Goal: Information Seeking & Learning: Learn about a topic

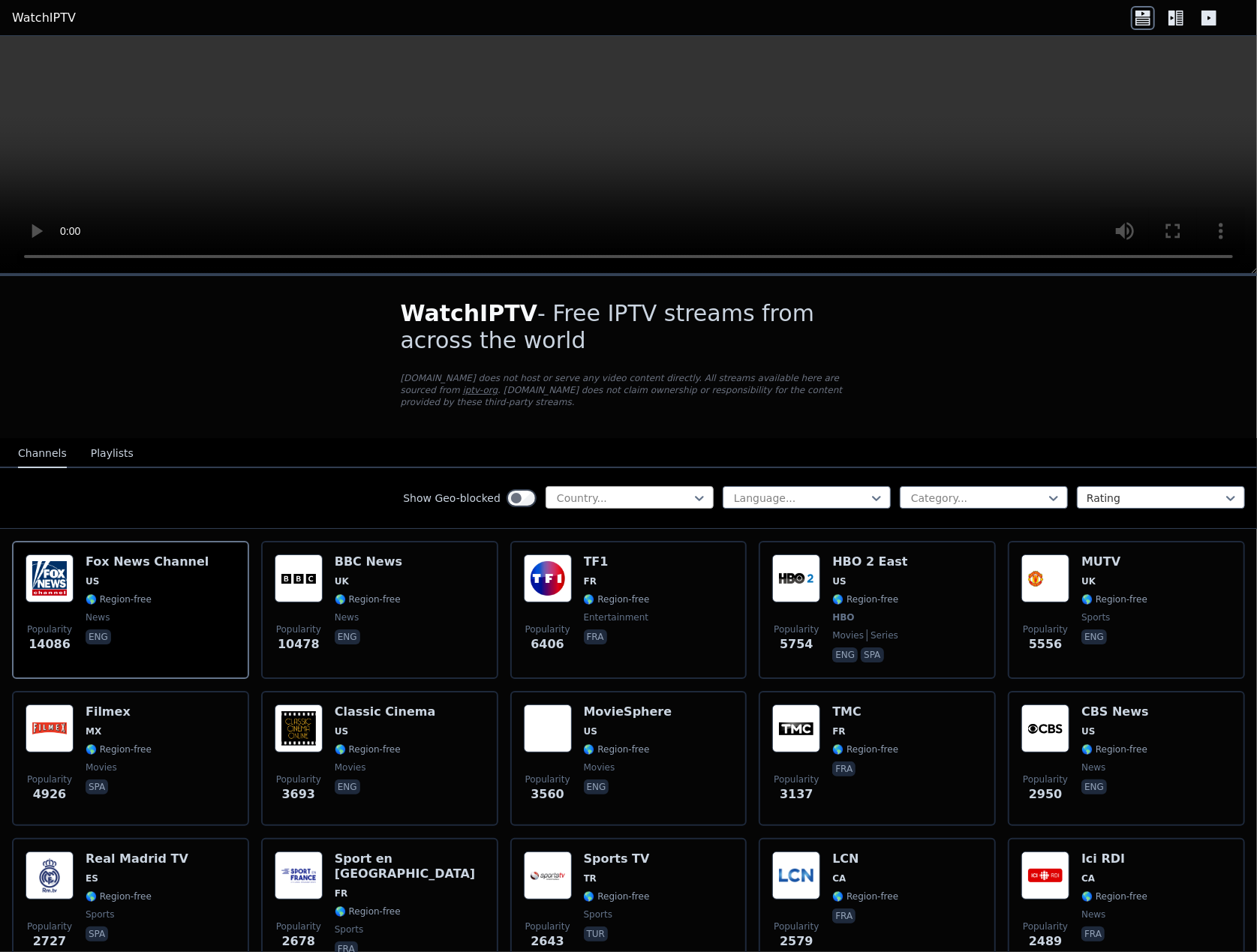
click at [571, 490] on div at bounding box center [624, 497] width 136 height 15
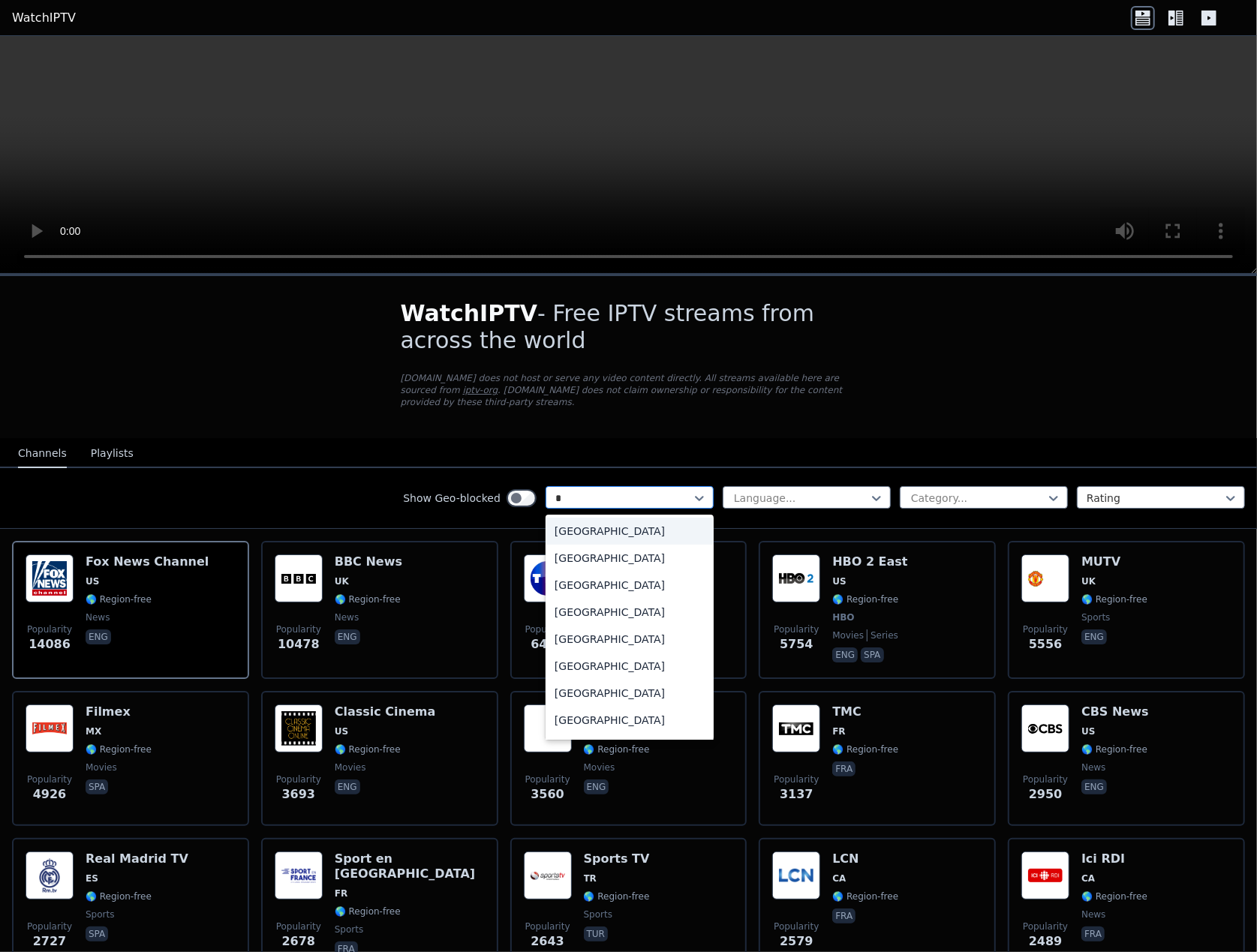
type input "**"
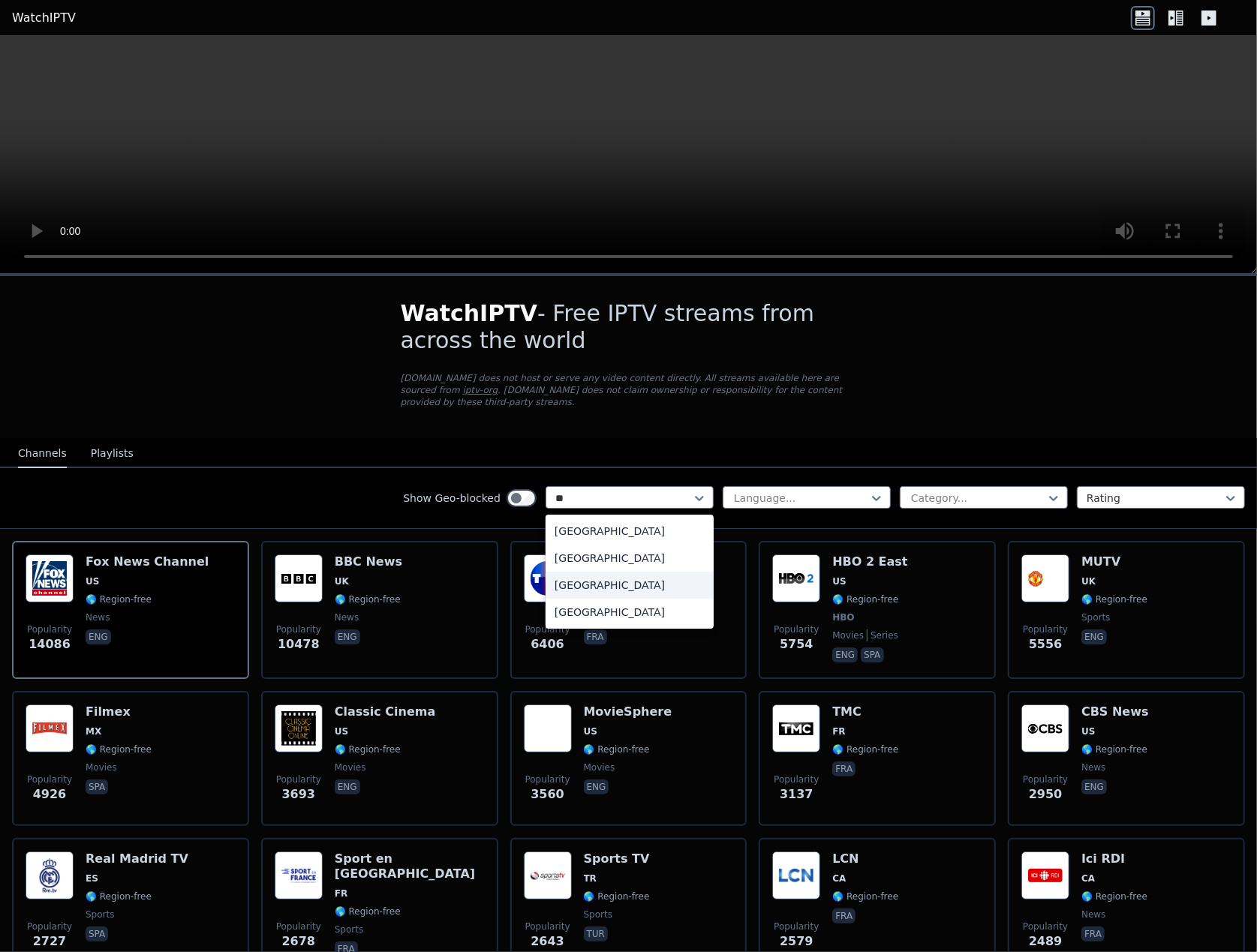
click at [587, 572] on div "[GEOGRAPHIC_DATA]" at bounding box center [629, 585] width 168 height 27
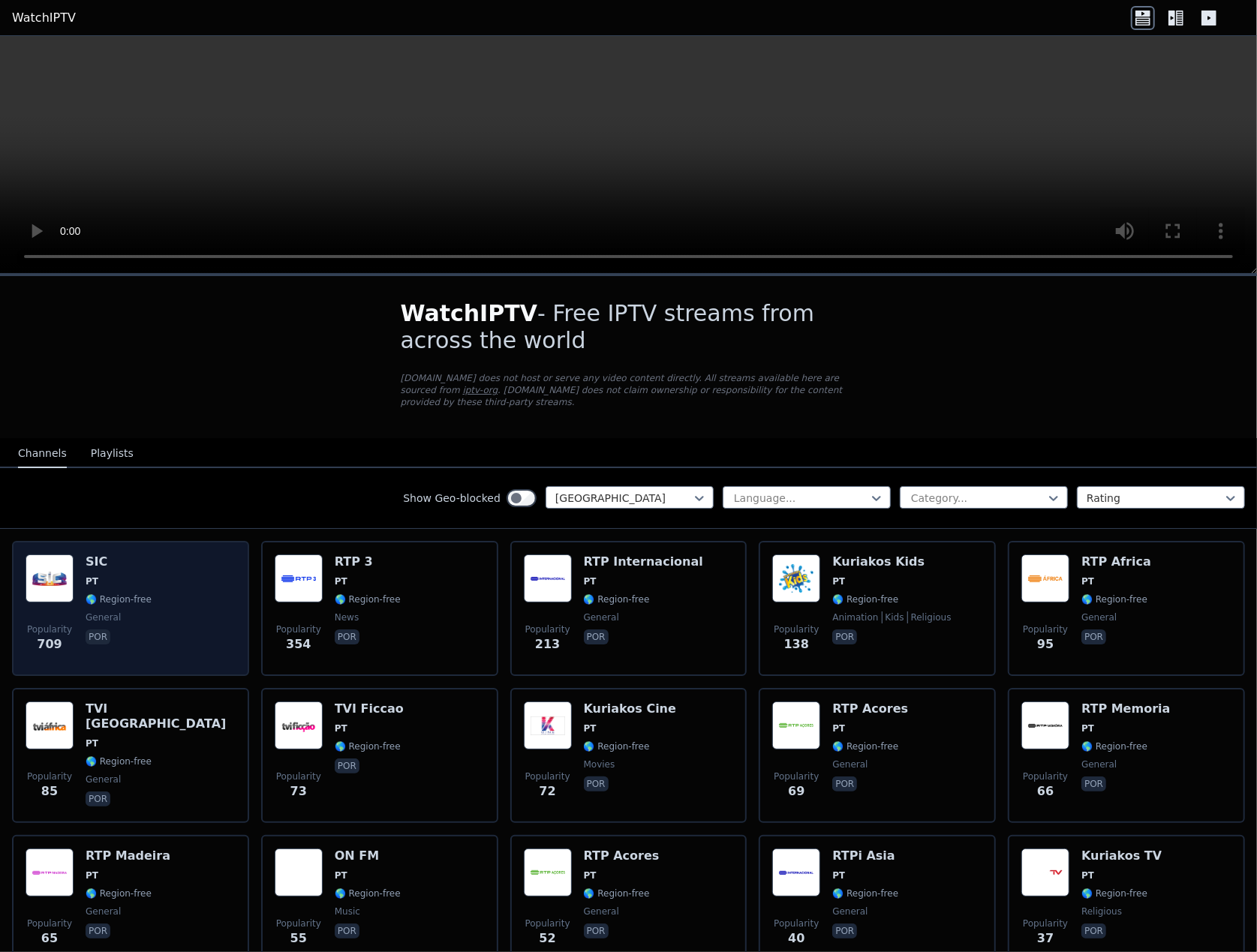
click at [101, 555] on h6 "SIC" at bounding box center [118, 562] width 66 height 15
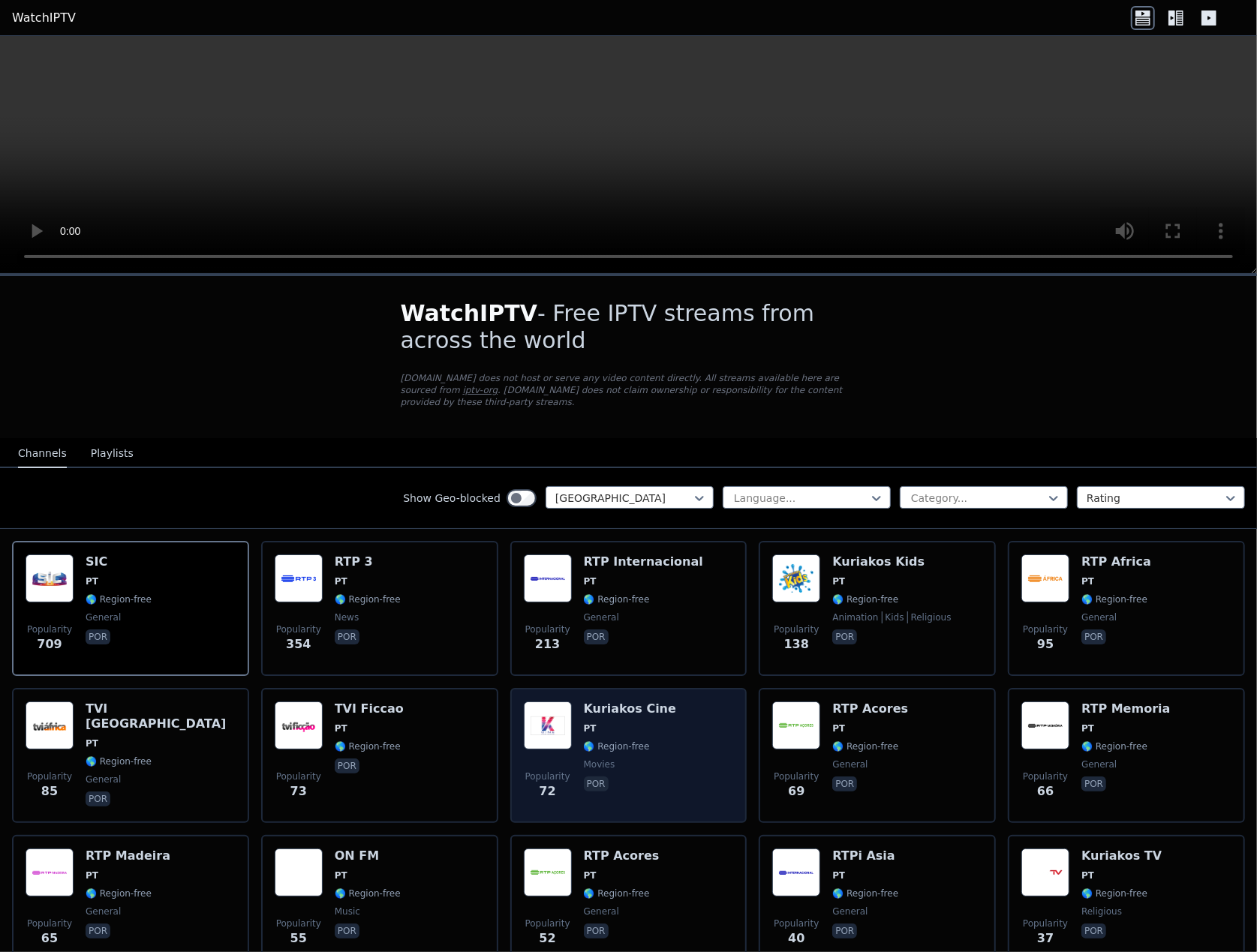
click at [632, 723] on span "PT" at bounding box center [630, 728] width 92 height 12
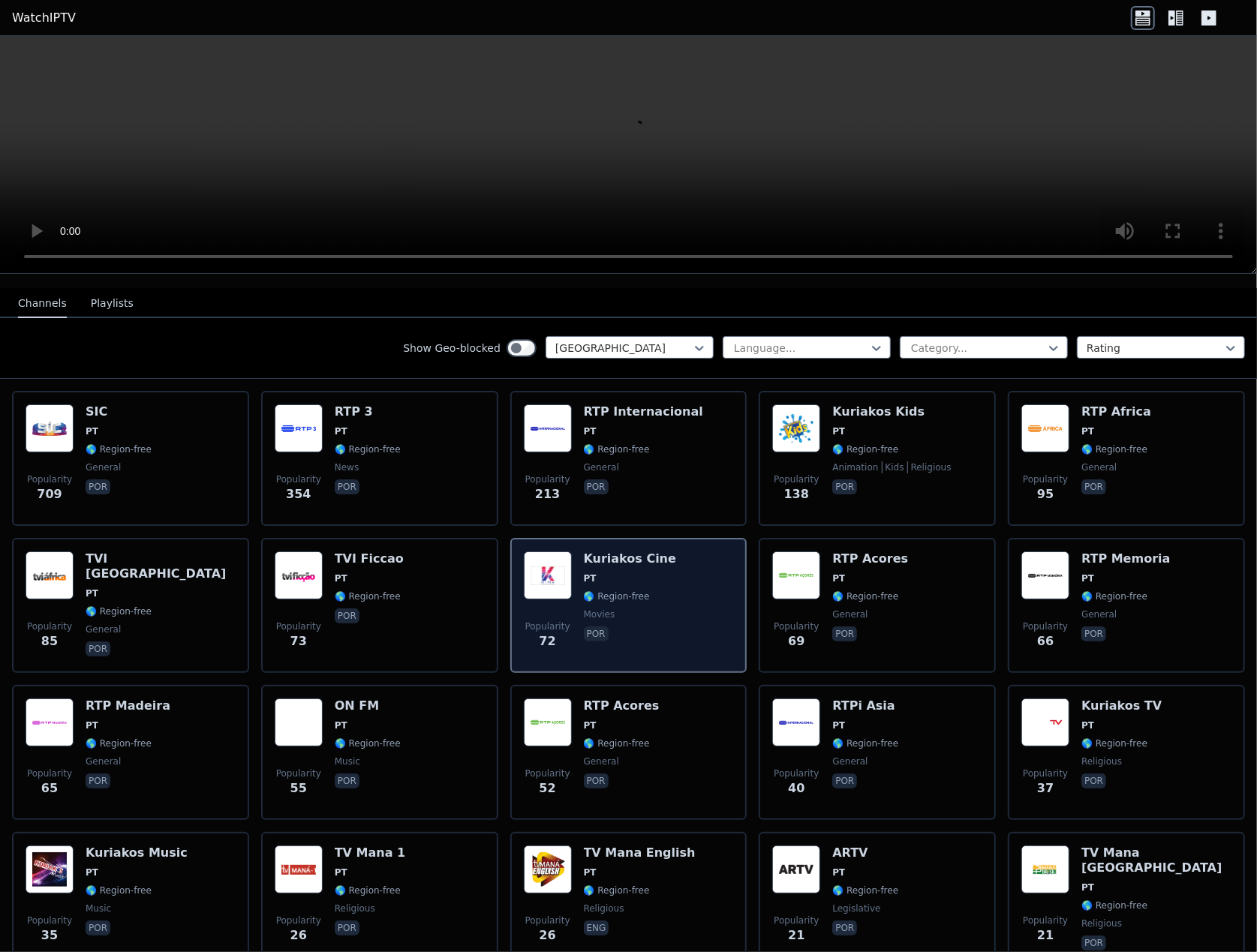
scroll to position [225, 0]
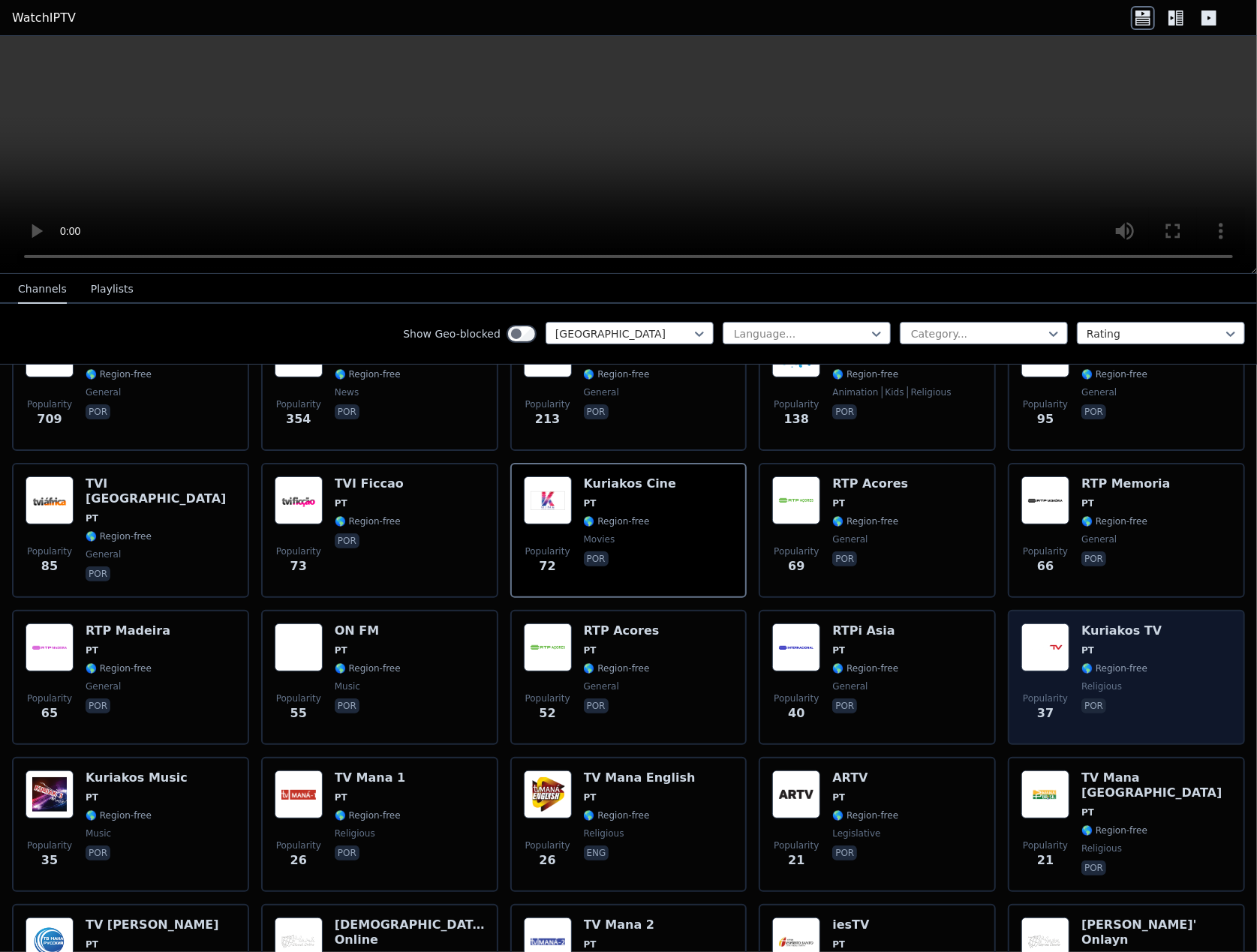
click at [1084, 662] on span "🌎 Region-free" at bounding box center [1114, 668] width 66 height 12
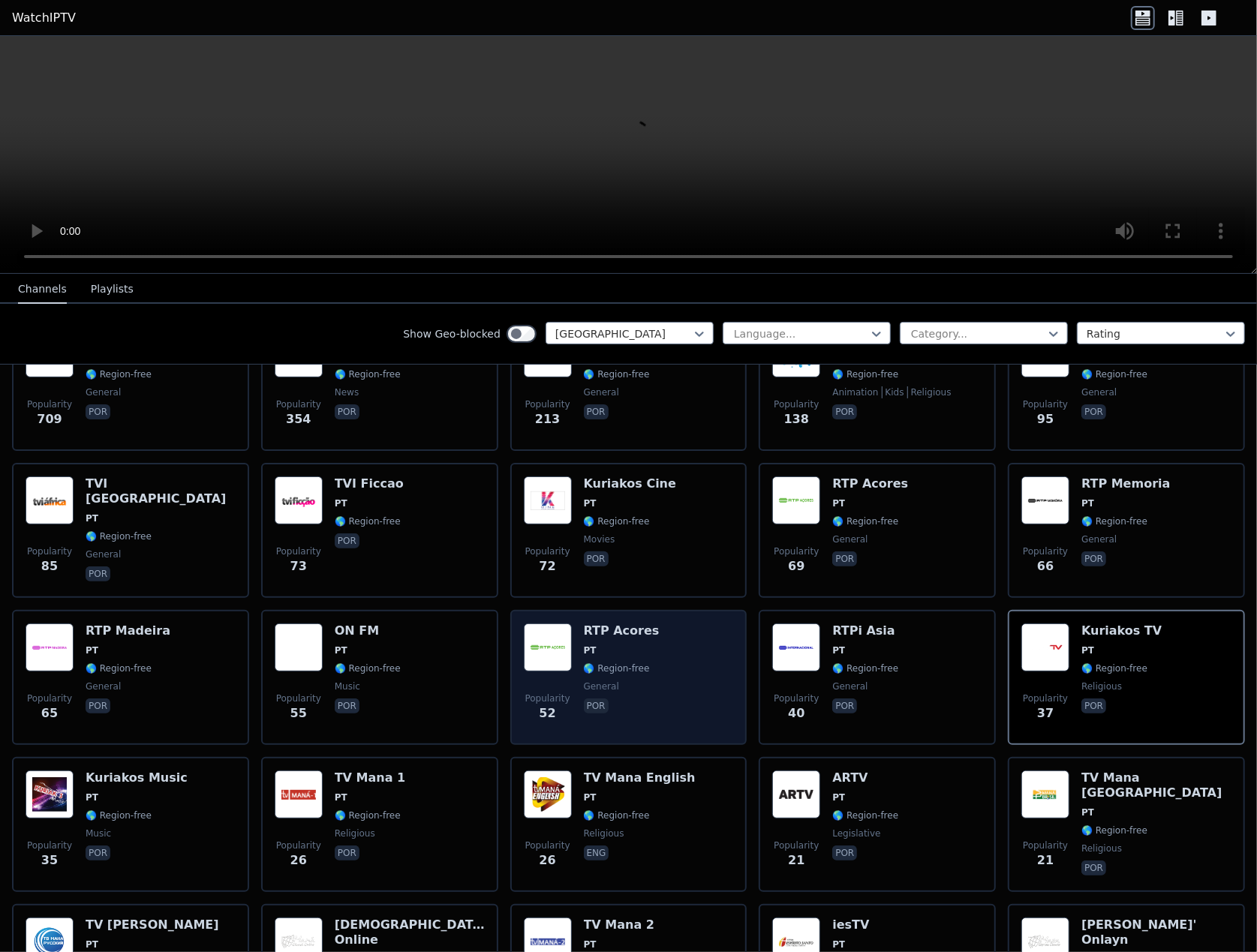
scroll to position [0, 0]
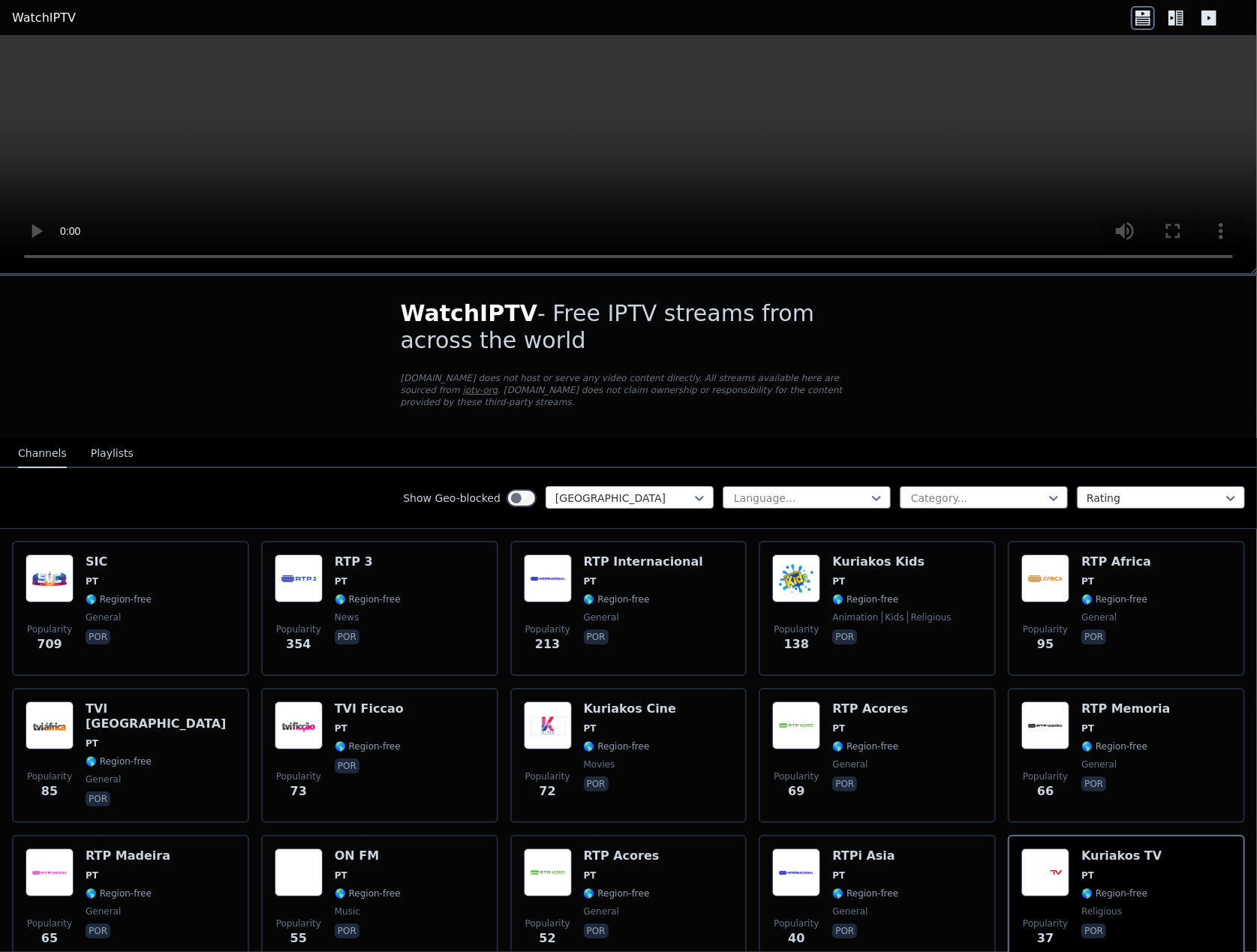
click at [601, 490] on div at bounding box center [624, 497] width 136 height 15
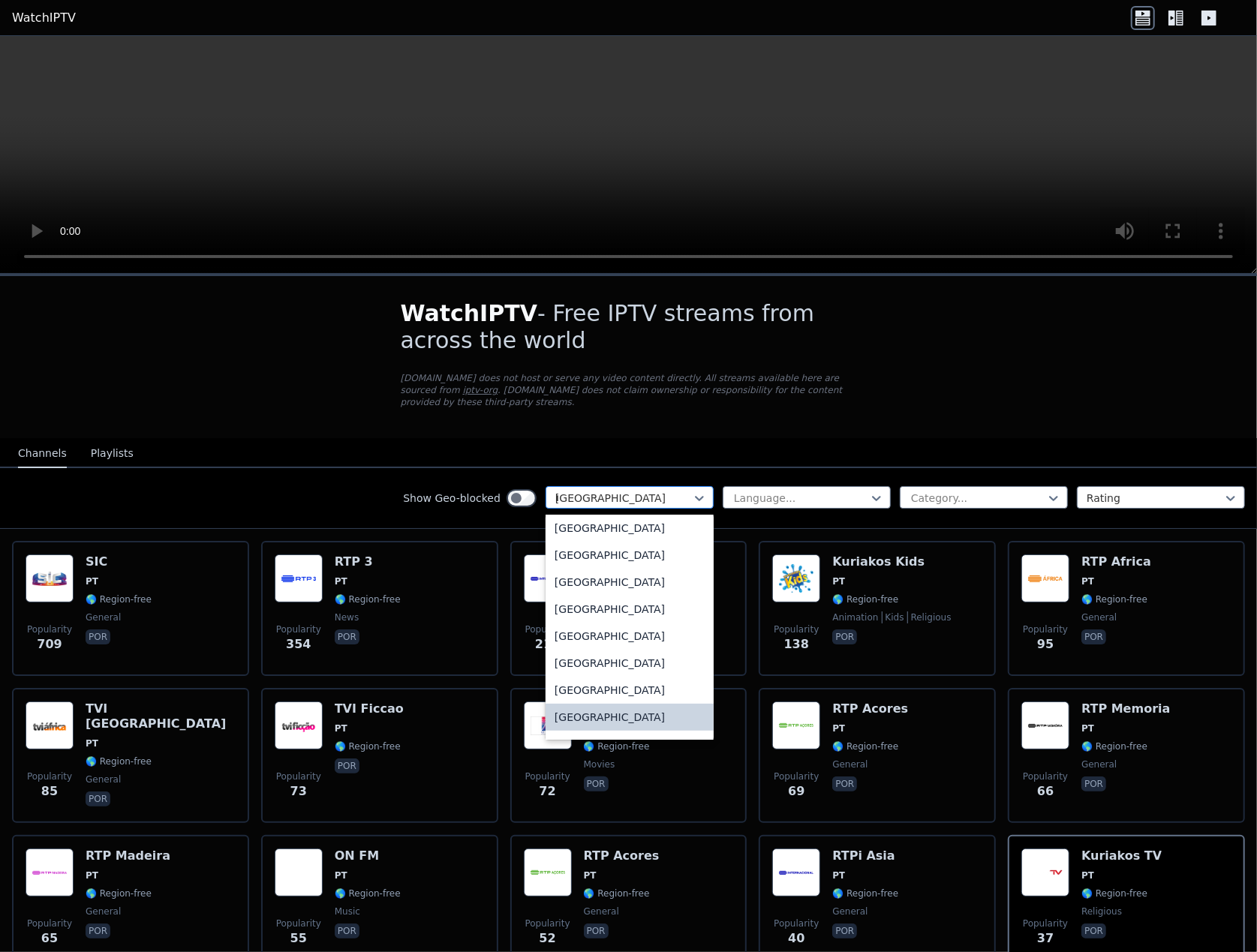
scroll to position [991, 0]
type input "**"
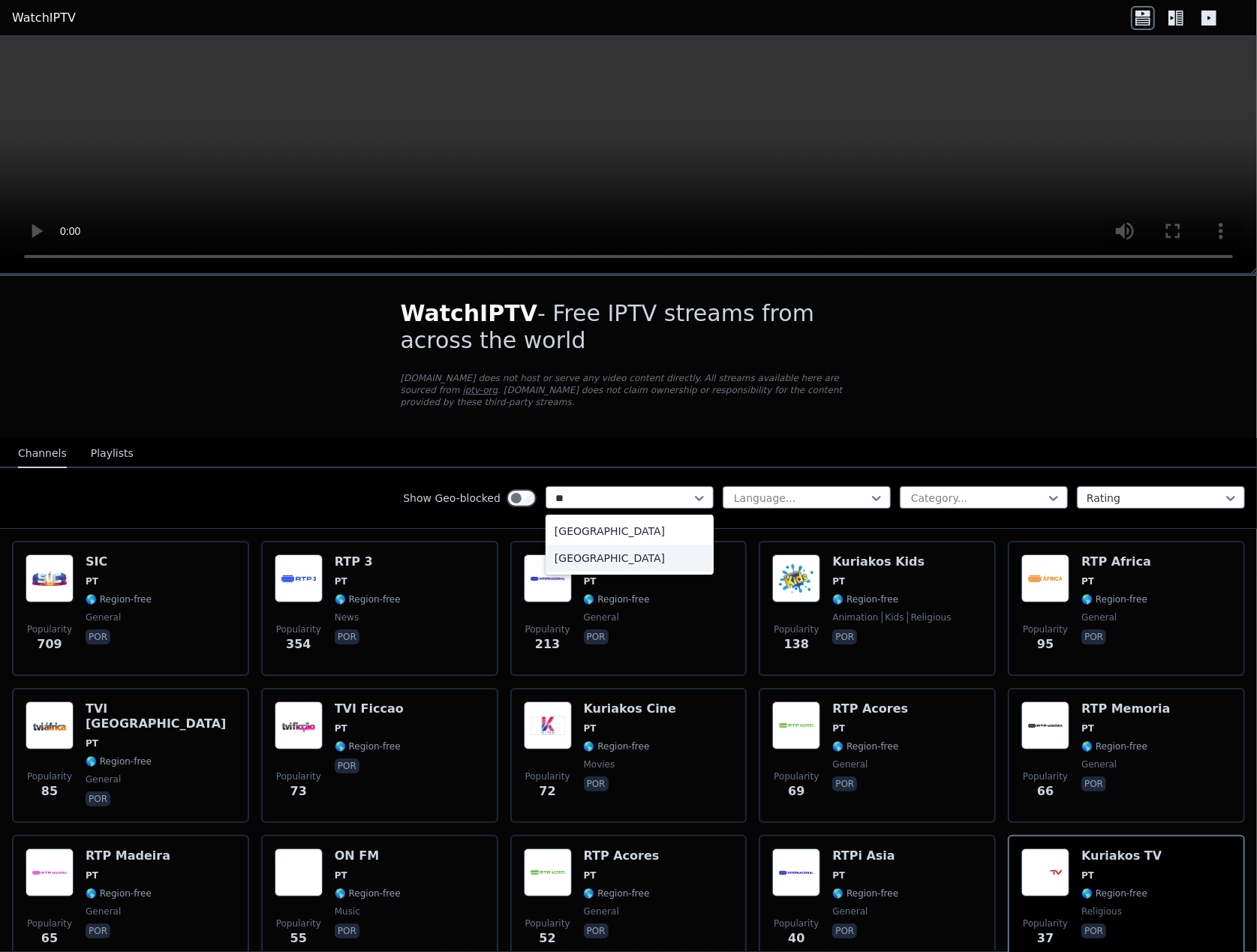
click at [598, 546] on div "[GEOGRAPHIC_DATA]" at bounding box center [629, 558] width 168 height 27
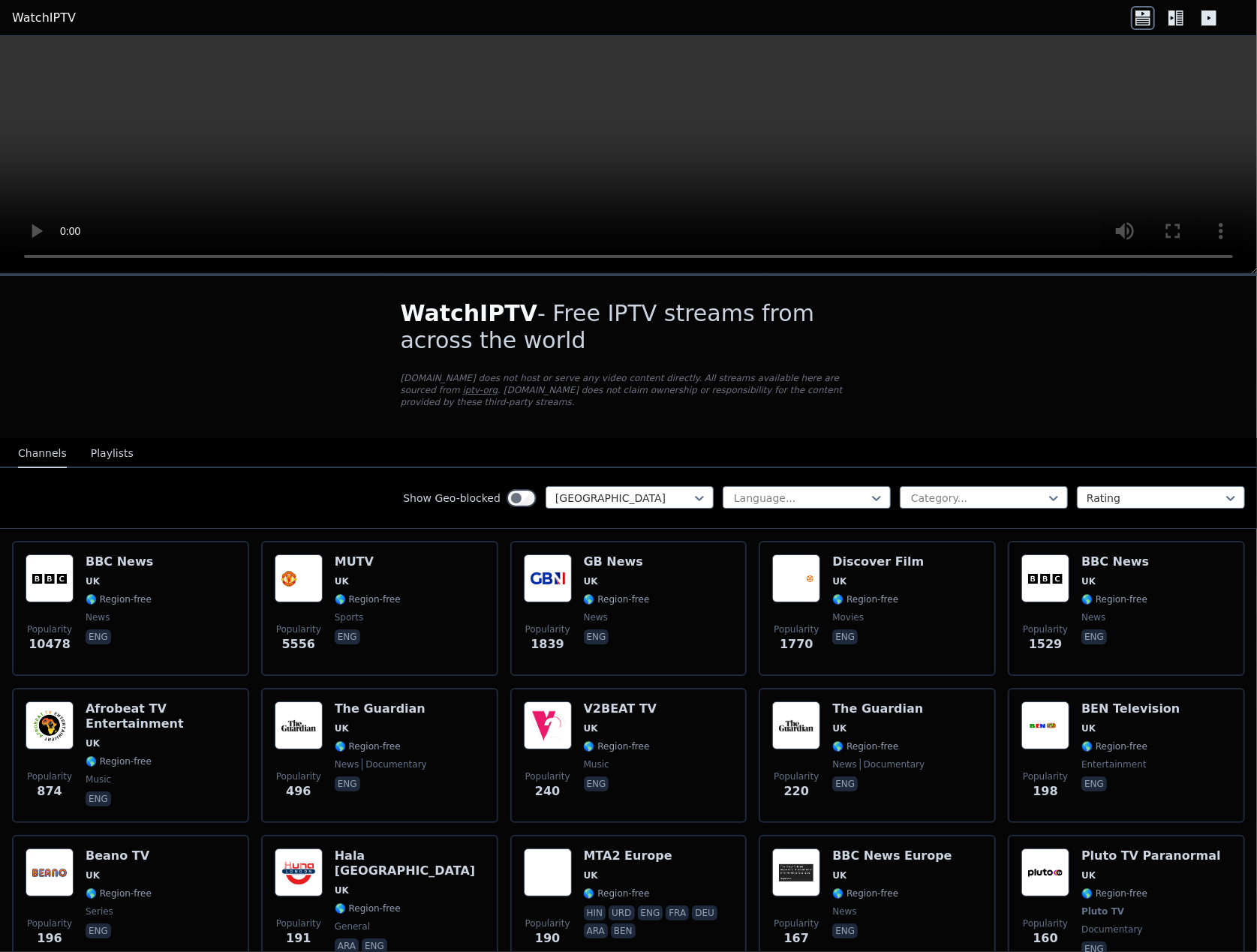
click at [105, 440] on button "Playlists" at bounding box center [112, 454] width 43 height 29
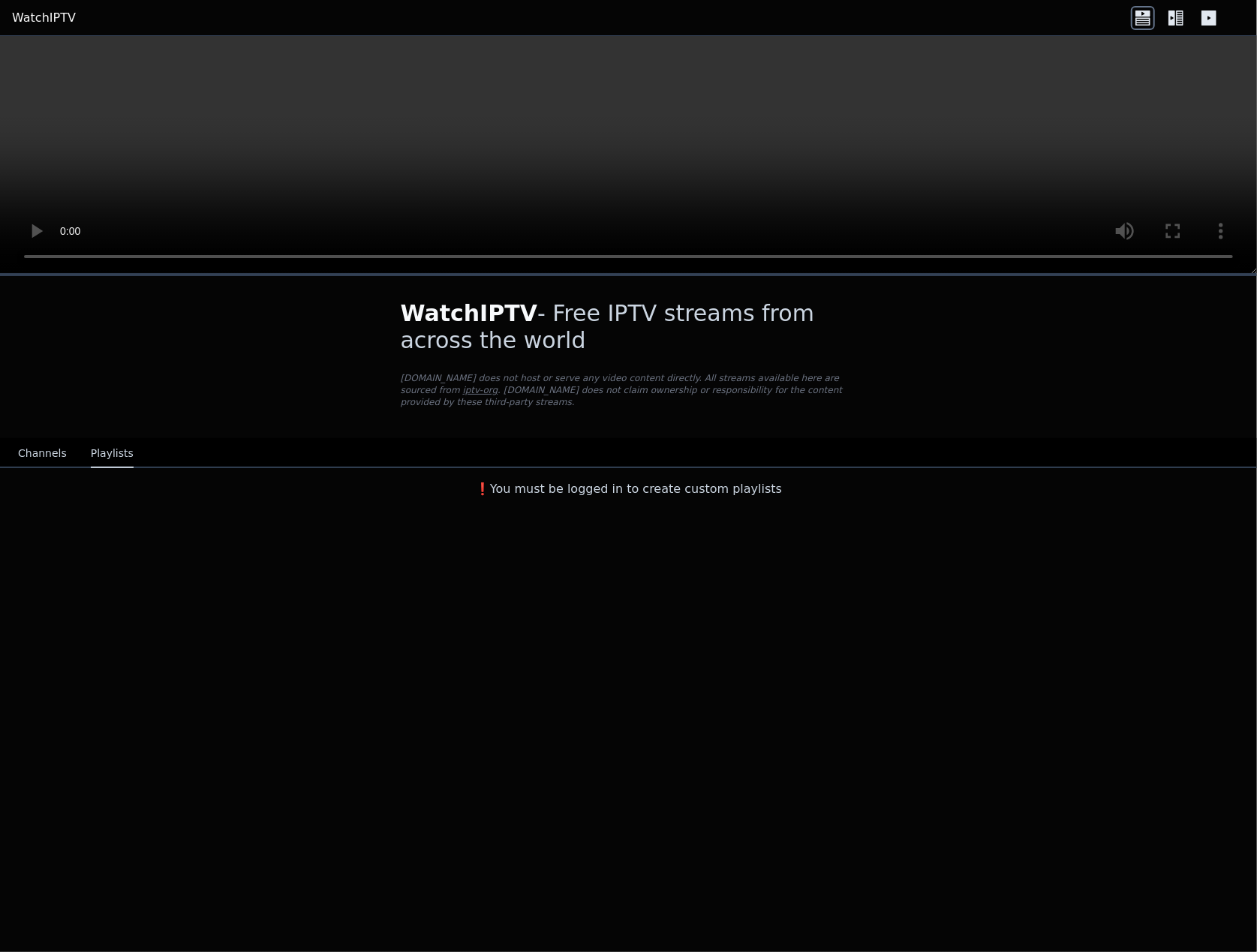
click at [27, 440] on button "Channels" at bounding box center [42, 454] width 49 height 29
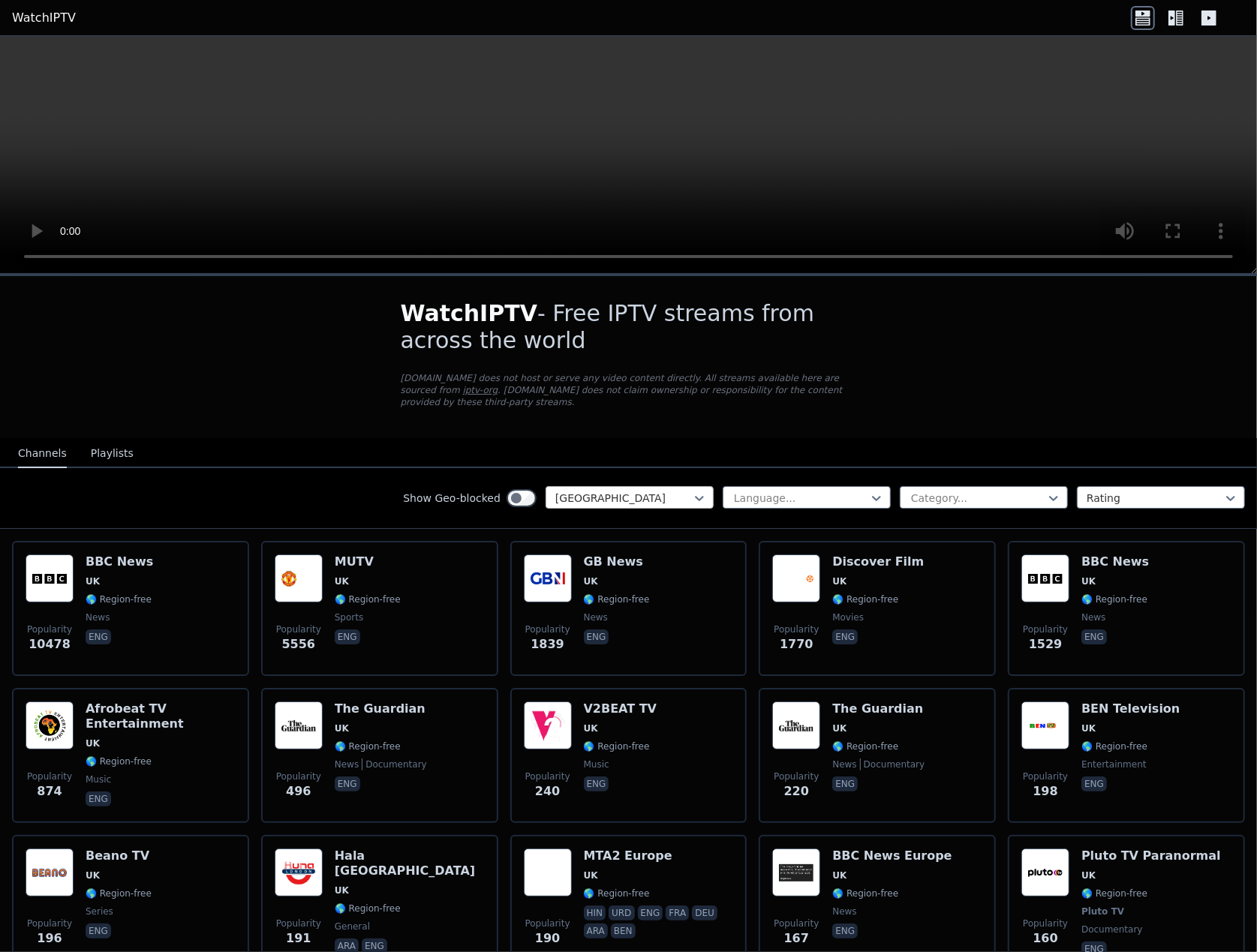
click at [587, 490] on div at bounding box center [624, 497] width 136 height 15
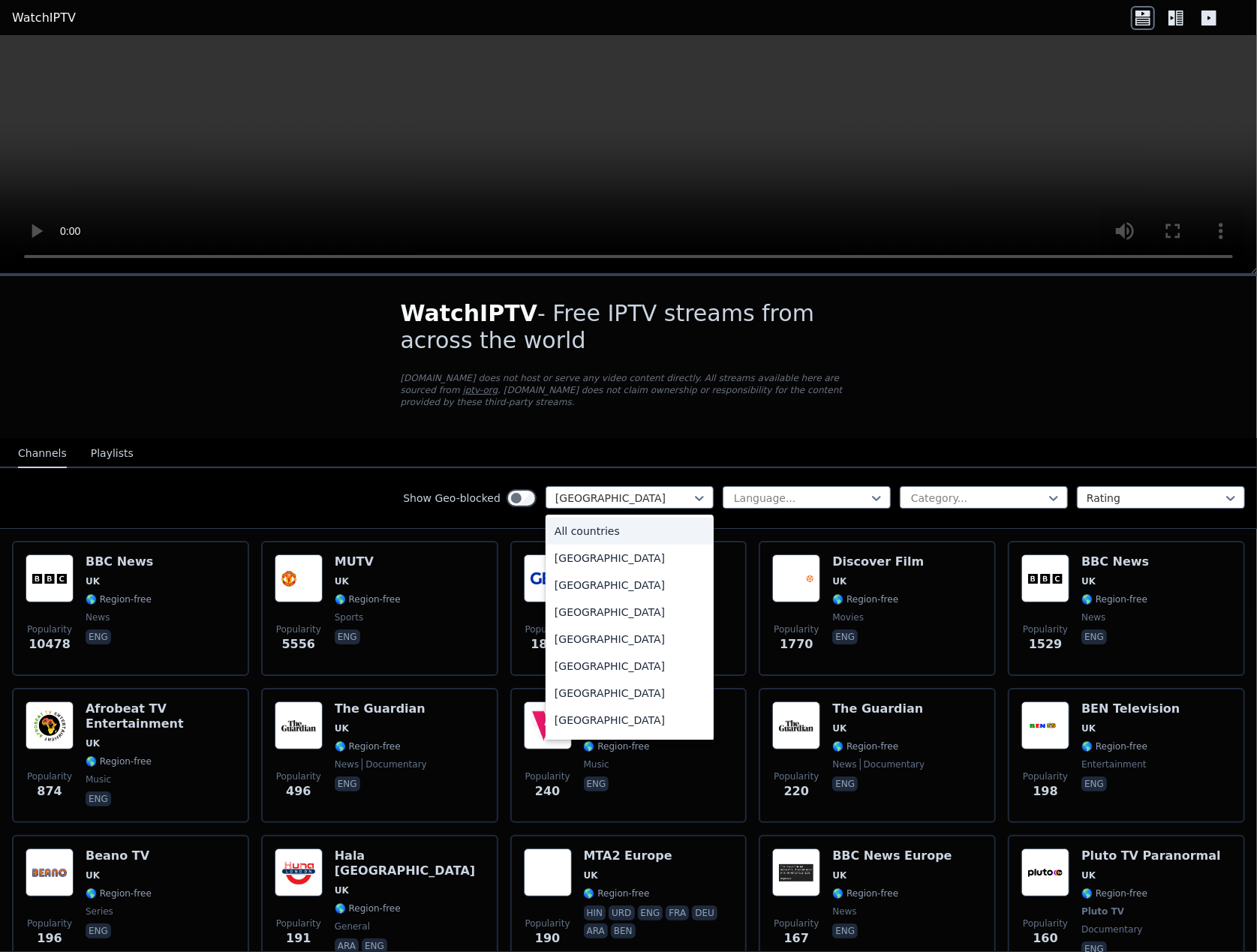
click at [586, 521] on div "All countries" at bounding box center [629, 531] width 168 height 27
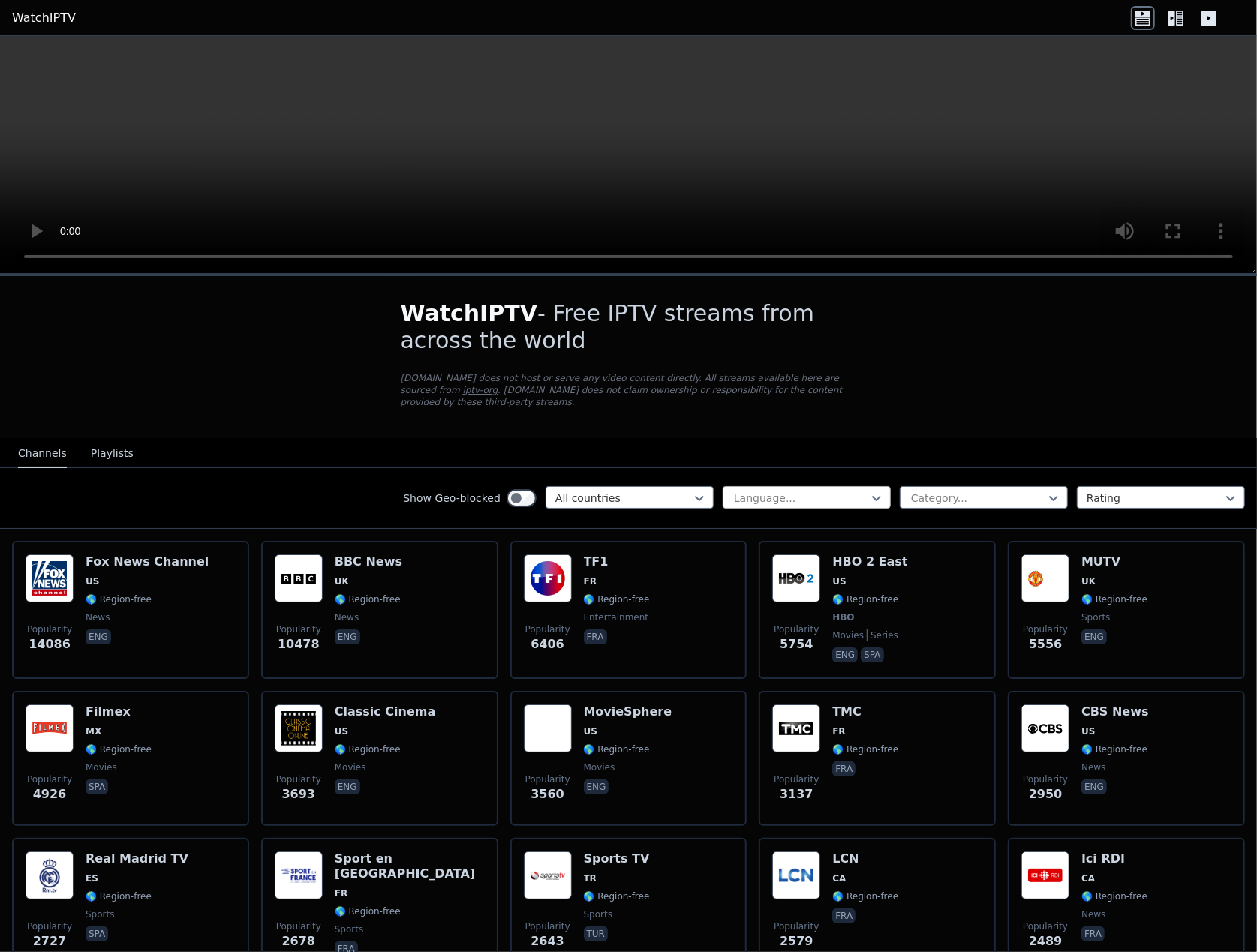
click at [766, 490] on div at bounding box center [801, 497] width 136 height 15
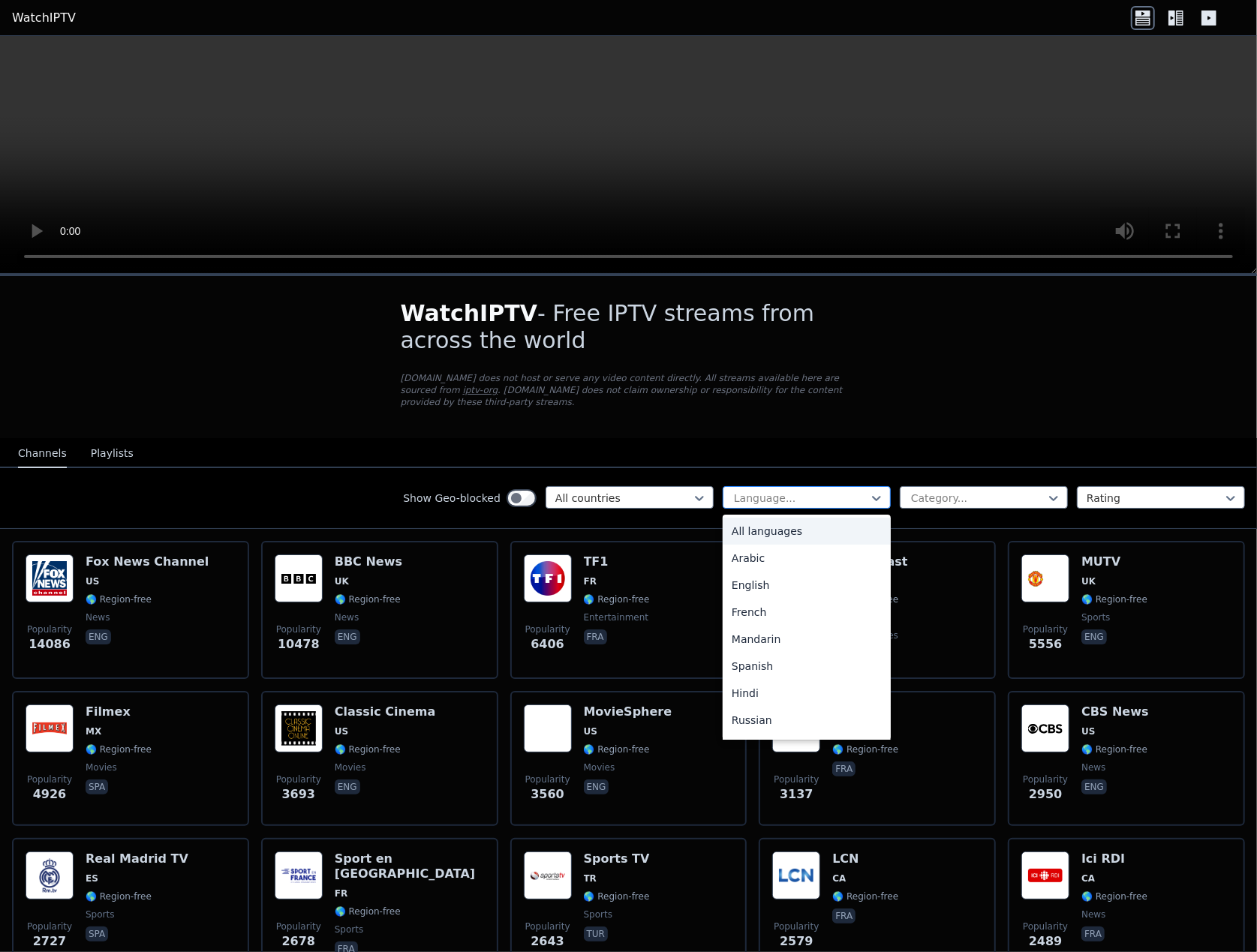
click at [764, 490] on div at bounding box center [801, 497] width 136 height 15
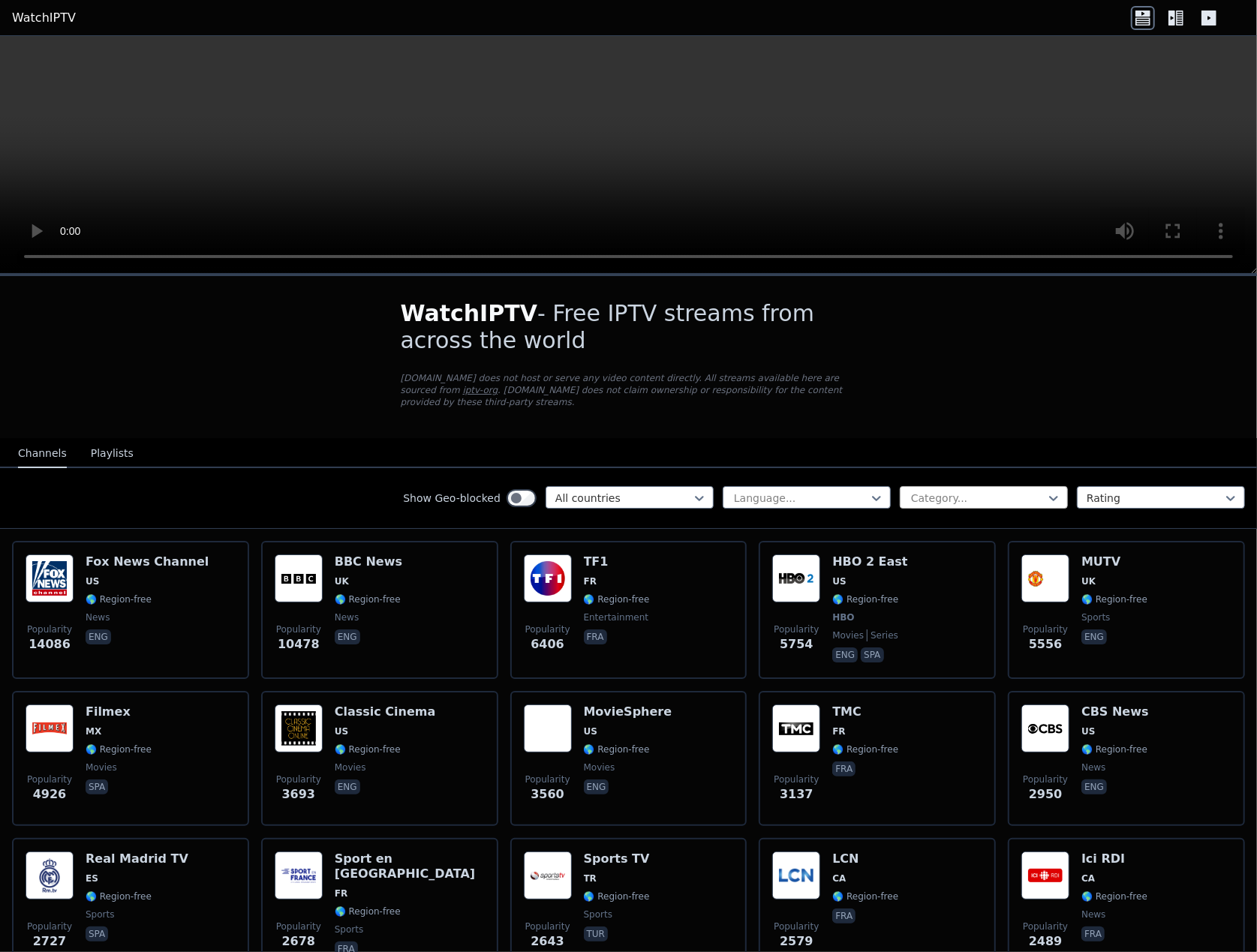
click at [973, 490] on div at bounding box center [978, 497] width 136 height 15
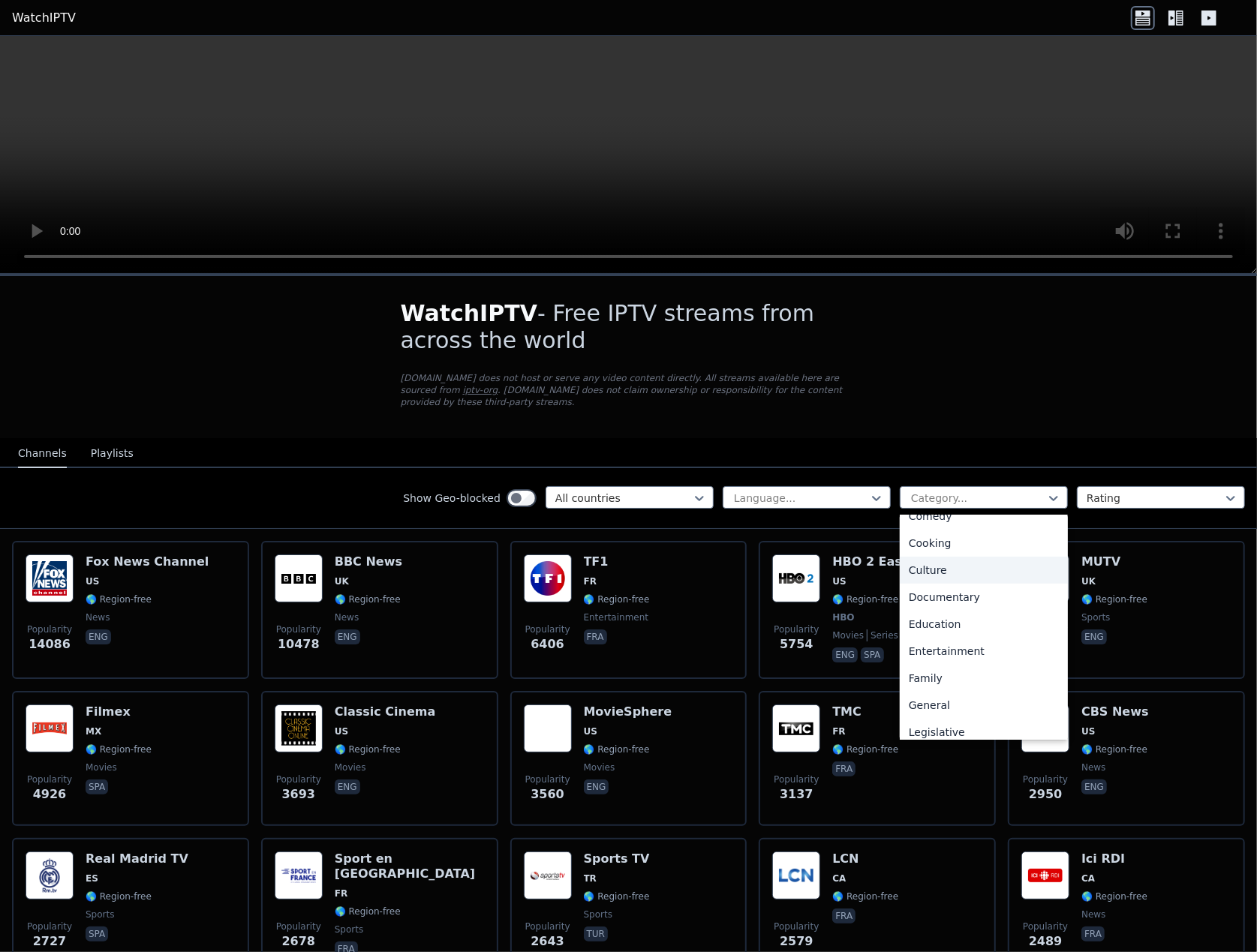
scroll to position [300, 0]
click at [932, 625] on div "Movies" at bounding box center [983, 636] width 168 height 27
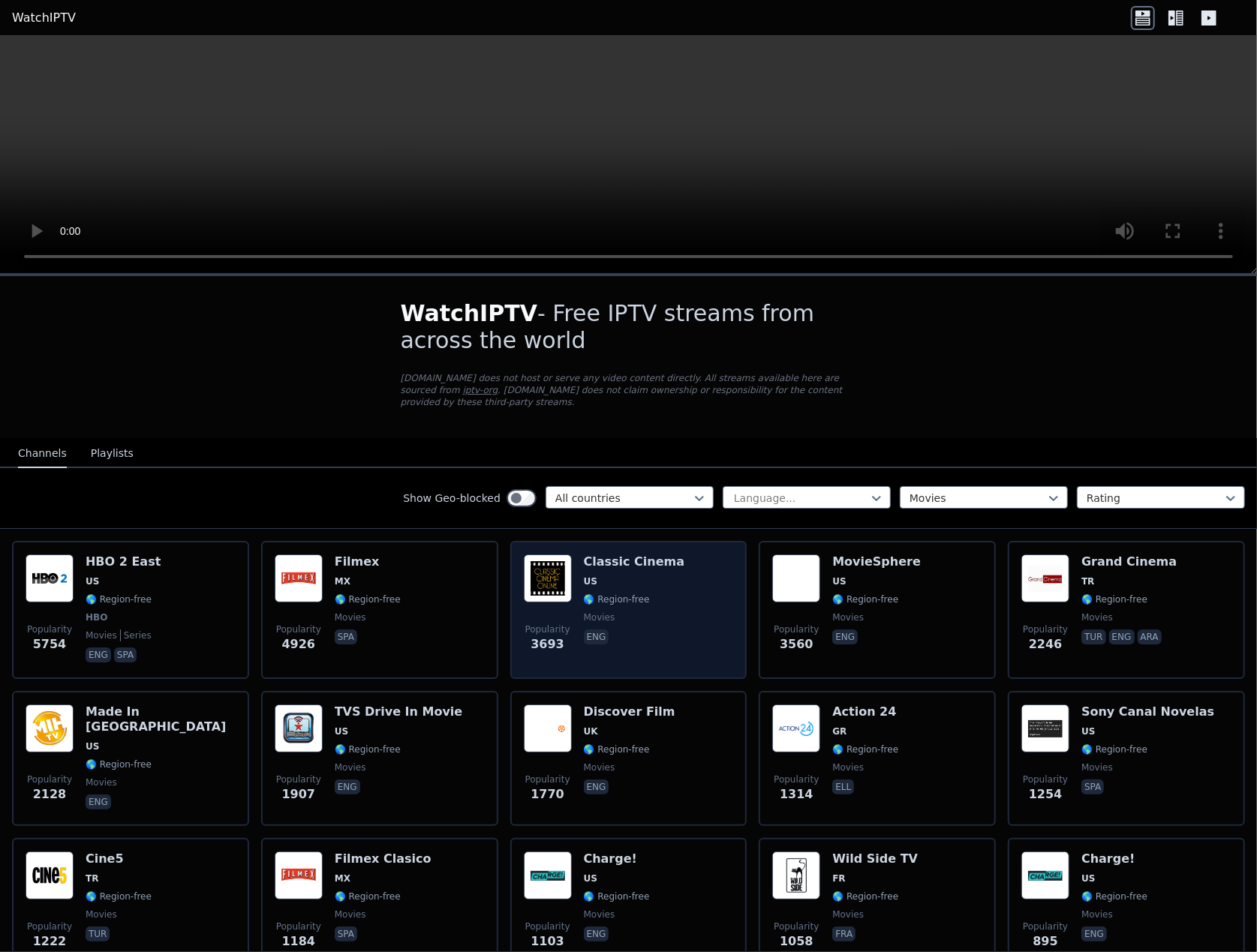
click at [713, 555] on div "Popularity 3693 Classic Cinema US 🌎 Region-free movies eng" at bounding box center [628, 610] width 210 height 111
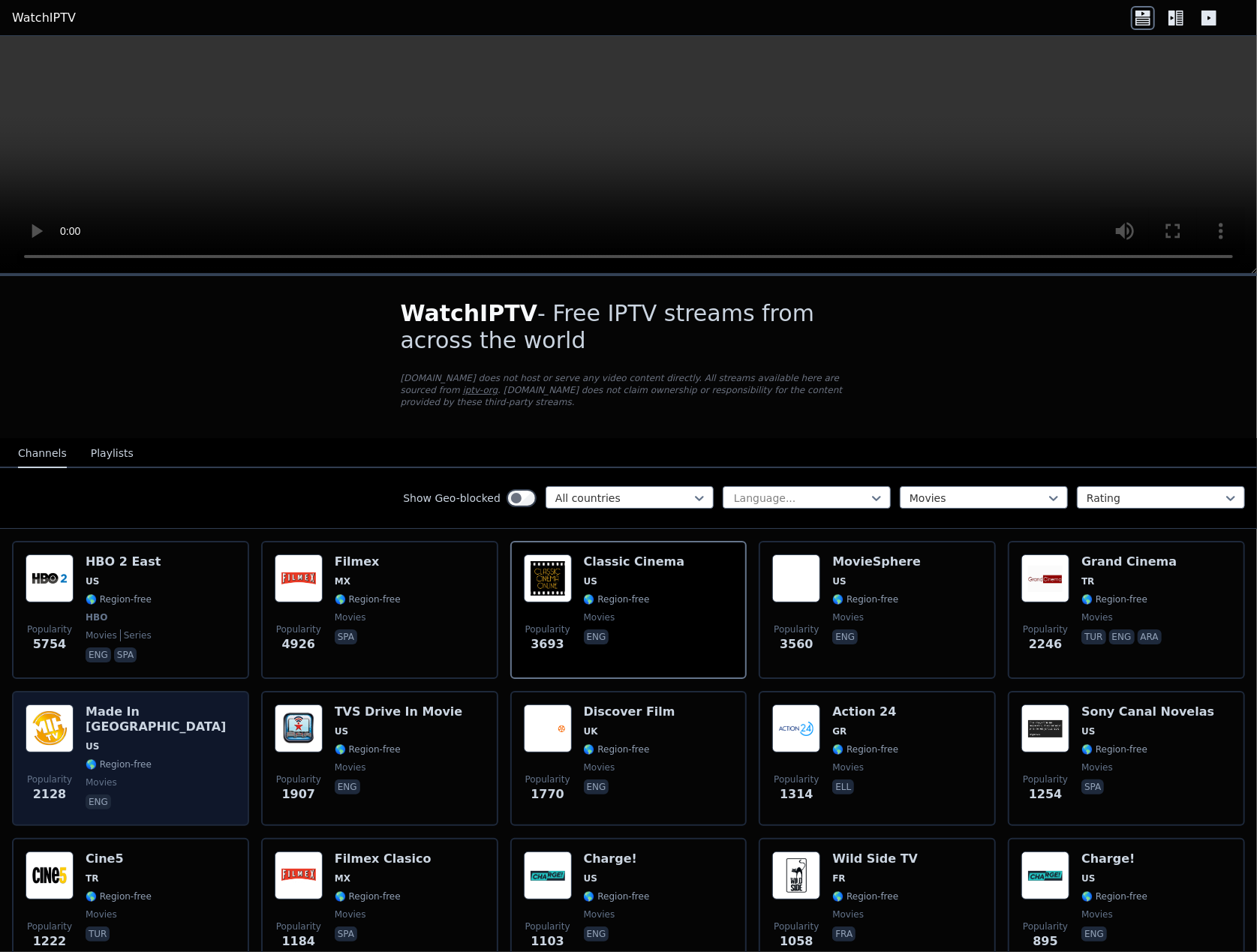
click at [189, 741] on span "US" at bounding box center [160, 746] width 150 height 12
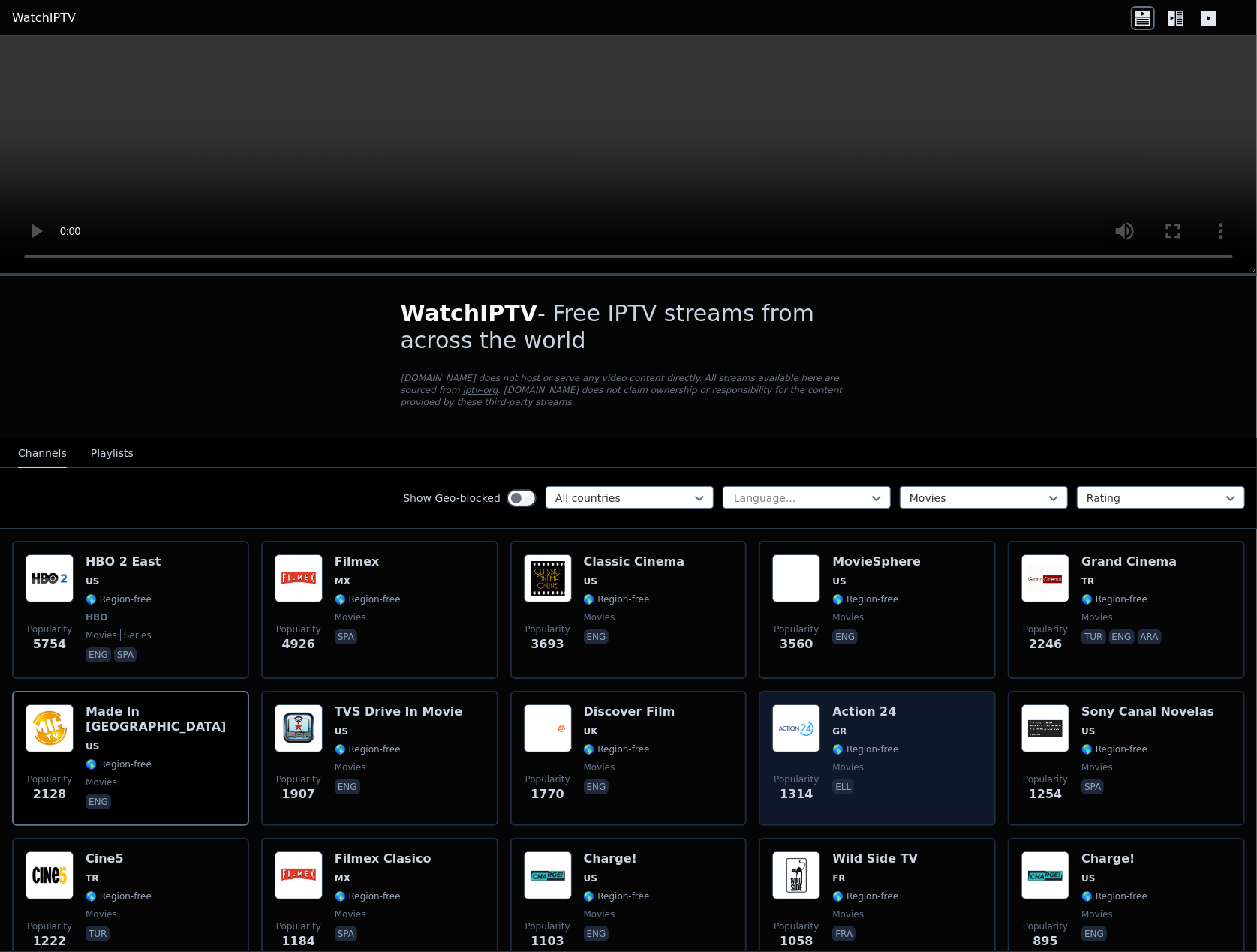
click at [842, 726] on span "GR" at bounding box center [865, 731] width 66 height 12
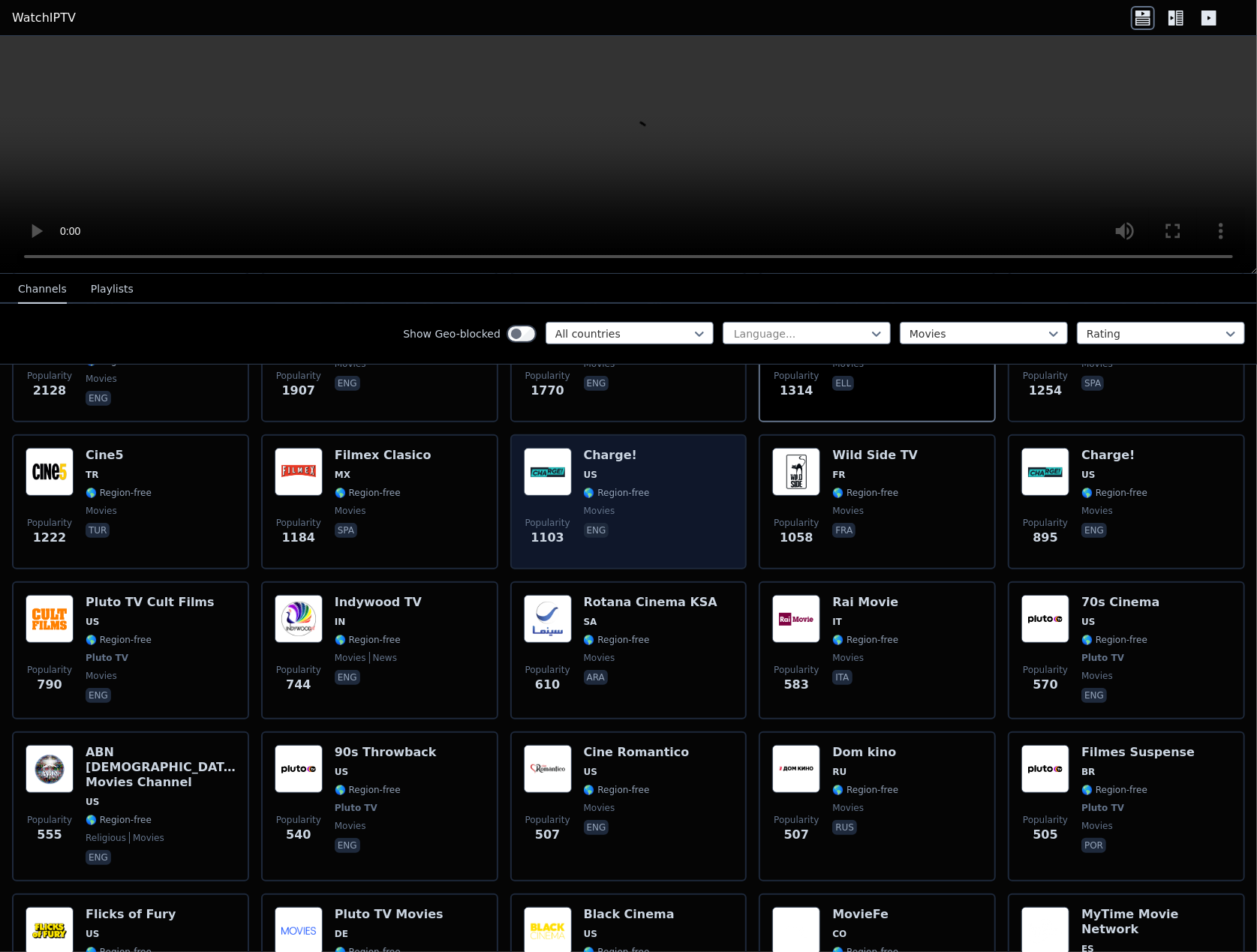
scroll to position [450, 0]
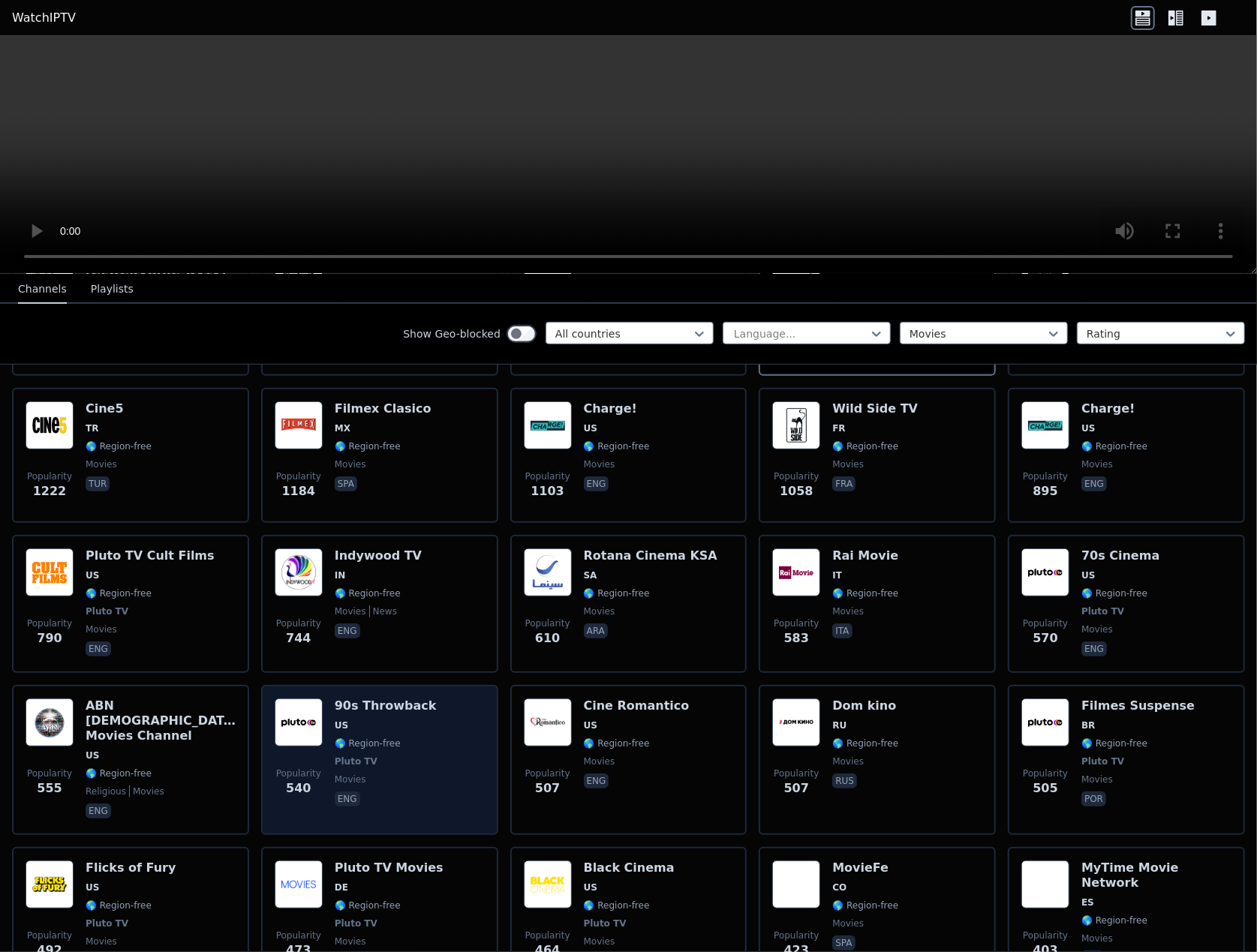
click at [404, 720] on div "90s Throwback US 🌎 Region-free Pluto TV movies eng" at bounding box center [386, 760] width 102 height 123
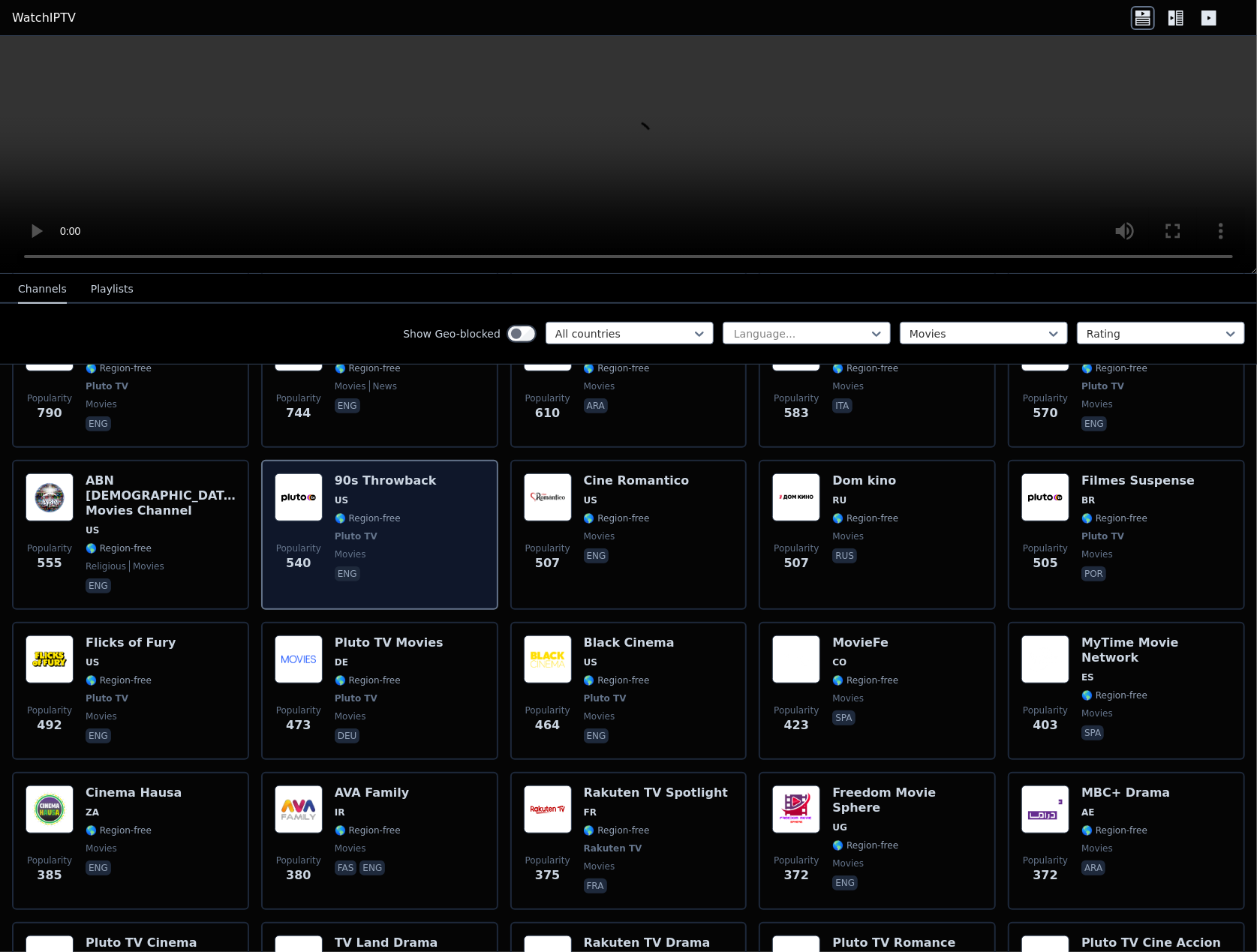
scroll to position [900, 0]
